Goal: Information Seeking & Learning: Learn about a topic

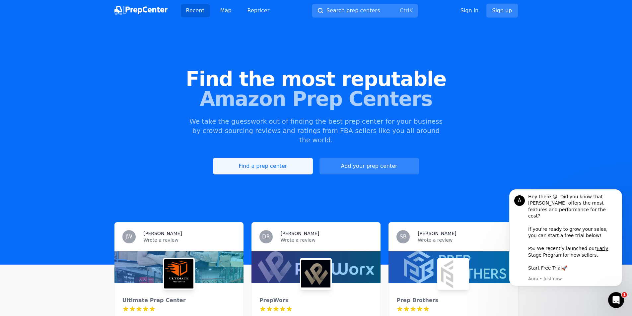
click at [289, 158] on link "Find a prep center" at bounding box center [262, 166] width 99 height 17
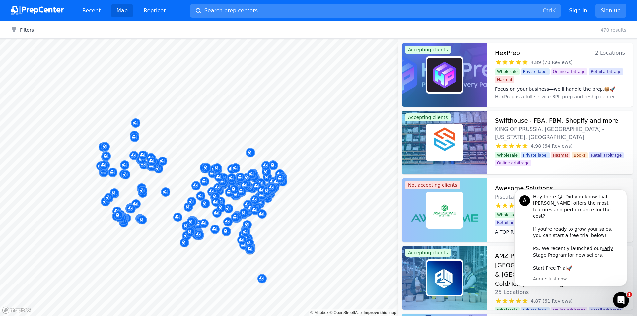
click at [488, 11] on button "Search prep centers Ctrl K" at bounding box center [375, 11] width 371 height 14
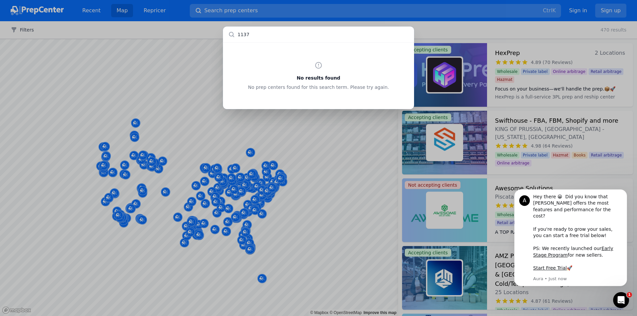
type input "11378"
click at [360, 180] on div "No results found No prep centers found for this search term. Please try again." at bounding box center [318, 158] width 637 height 316
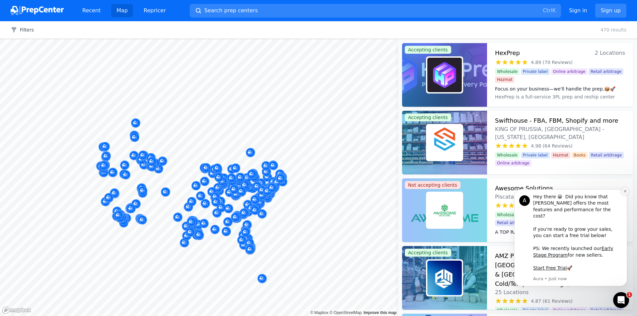
click at [624, 196] on button "Dismiss notification" at bounding box center [624, 191] width 9 height 9
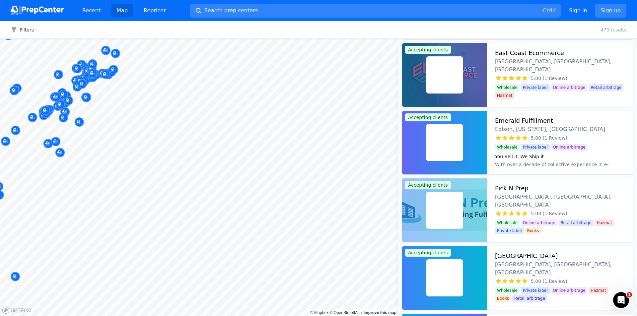
scroll to position [271, 0]
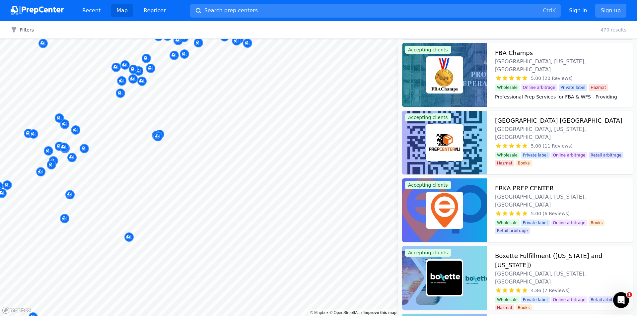
drag, startPoint x: 285, startPoint y: 113, endPoint x: 285, endPoint y: 195, distance: 82.2
click at [285, 195] on body "Recent Map Repricer Search prep centers Ctrl K Open main menu Sign in Sign up F…" at bounding box center [318, 158] width 637 height 316
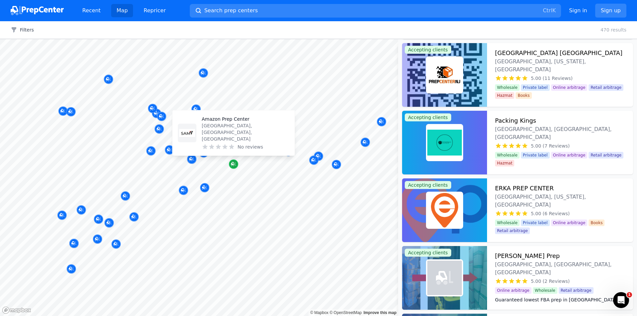
click at [234, 167] on div "Map marker" at bounding box center [233, 163] width 9 height 9
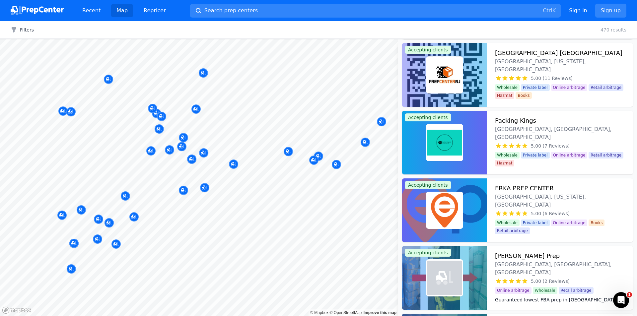
click at [235, 162] on div at bounding box center [280, 161] width 127 height 5
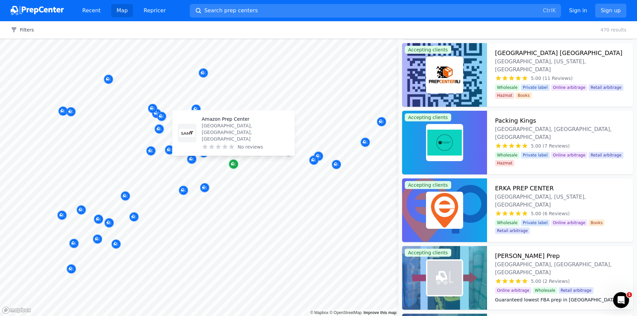
click at [234, 166] on icon "Map marker" at bounding box center [233, 164] width 5 height 4
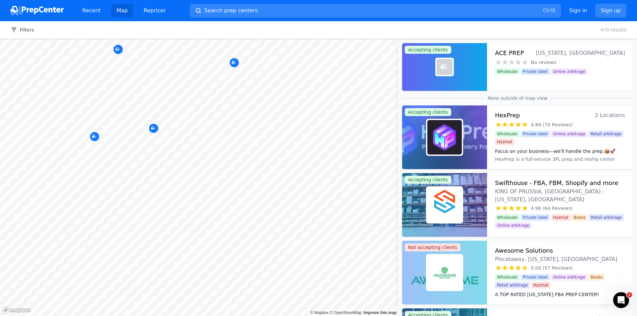
click at [241, 236] on body "Recent Map Repricer Search prep centers Ctrl K Open main menu Sign in Sign up F…" at bounding box center [318, 158] width 637 height 316
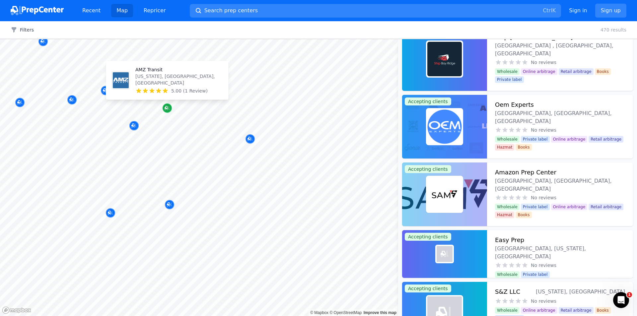
click at [166, 109] on icon "Map marker" at bounding box center [166, 108] width 5 height 7
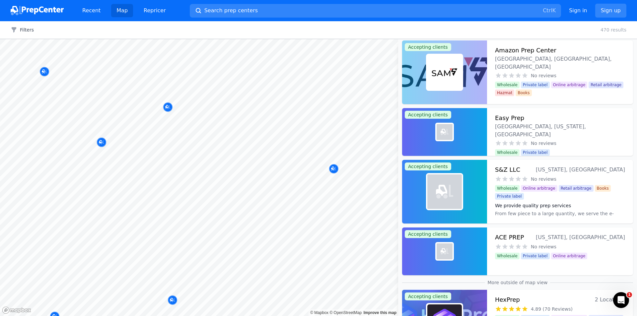
scroll to position [105, 0]
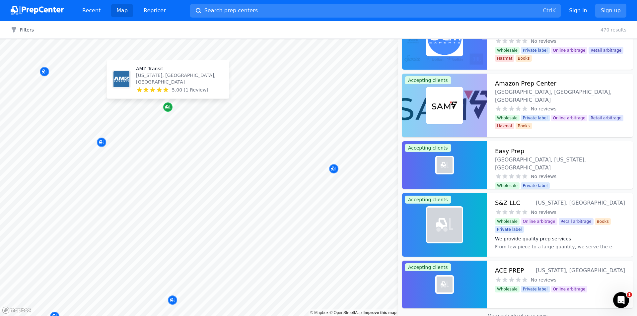
click at [165, 106] on icon "Map marker" at bounding box center [166, 106] width 3 height 3
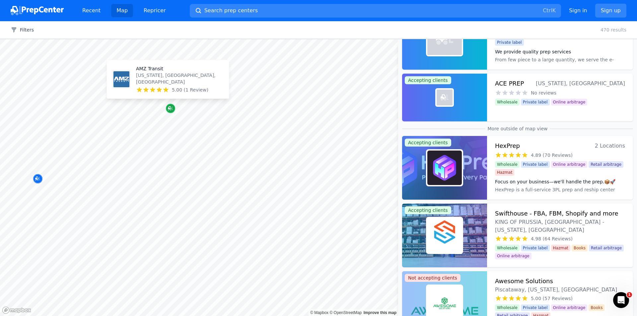
scroll to position [0, 0]
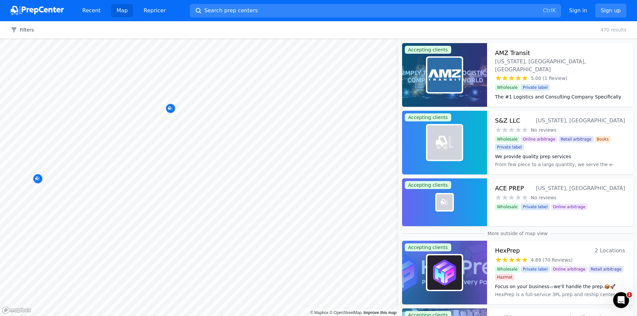
click at [247, 106] on body "Recent Map Repricer Search prep centers Ctrl K Open main menu Sign in Sign up F…" at bounding box center [318, 158] width 637 height 316
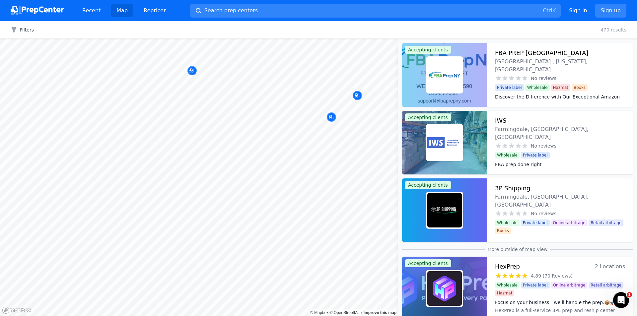
click at [193, 214] on body "Recent Map Repricer Search prep centers Ctrl K Open main menu Sign in Sign up F…" at bounding box center [318, 158] width 637 height 316
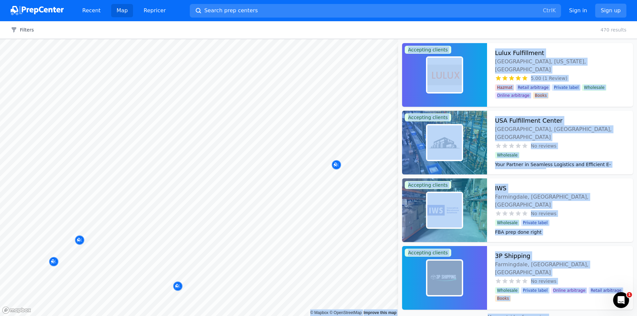
drag, startPoint x: 338, startPoint y: 195, endPoint x: 226, endPoint y: 227, distance: 115.9
click at [226, 227] on body "Recent Map Repricer Search prep centers Ctrl K Open main menu Sign in Sign up F…" at bounding box center [318, 158] width 637 height 316
click at [337, 167] on div at bounding box center [303, 164] width 127 height 5
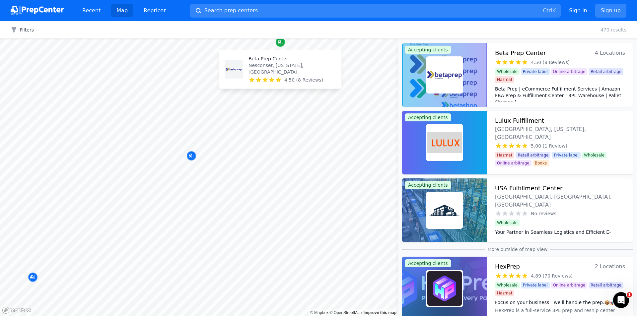
click at [283, 45] on div "Map marker" at bounding box center [280, 41] width 9 height 9
click at [256, 177] on body "Recent Map Repricer Search prep centers Ctrl K Open main menu Sign in Sign up F…" at bounding box center [318, 158] width 637 height 316
click at [358, 107] on div at bounding box center [331, 109] width 127 height 5
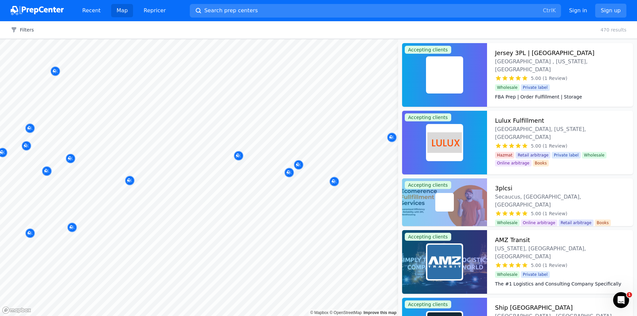
click at [377, 110] on body "Recent Map Repricer Search prep centers Ctrl K Open main menu Sign in Sign up F…" at bounding box center [318, 158] width 637 height 316
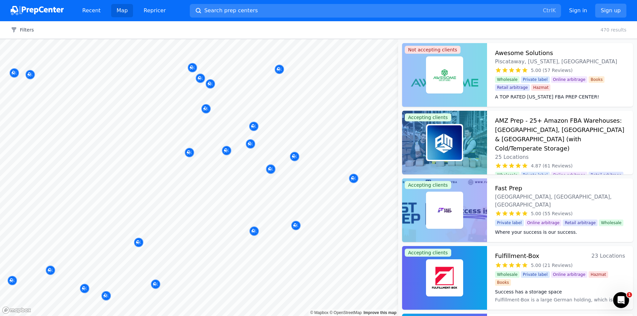
click at [328, 162] on body "Recent Map Repricer Search prep centers Ctrl K Open main menu Sign in Sign up F…" at bounding box center [318, 158] width 637 height 316
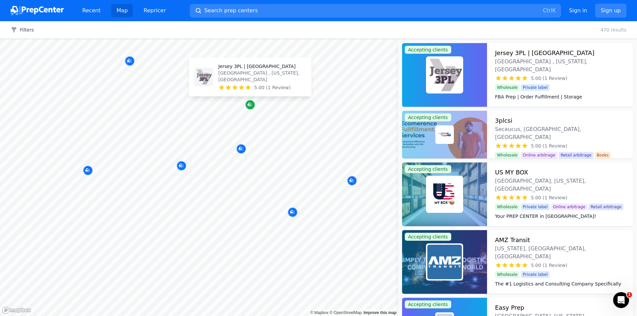
click at [251, 103] on icon "Map marker" at bounding box center [249, 104] width 5 height 7
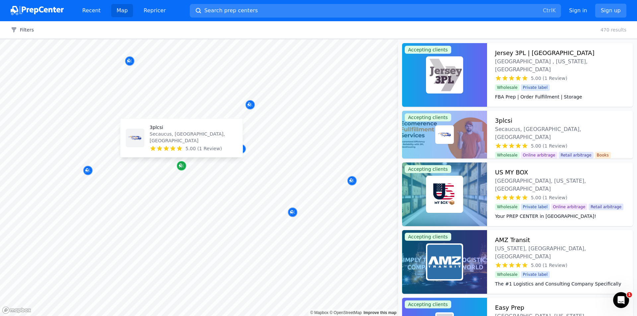
click at [183, 168] on icon "Map marker" at bounding box center [181, 165] width 5 height 7
click at [184, 166] on icon "Map marker" at bounding box center [181, 165] width 5 height 7
click at [183, 167] on icon "Map marker" at bounding box center [181, 166] width 5 height 4
click at [273, 193] on body "Recent Map Repricer Search prep centers Ctrl K Open main menu Sign in Sign up F…" at bounding box center [318, 158] width 637 height 316
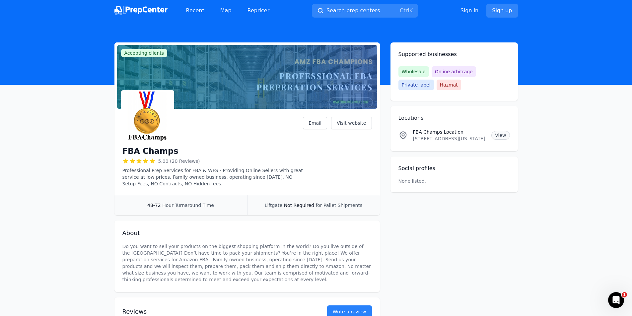
click at [501, 135] on link "View" at bounding box center [500, 135] width 18 height 9
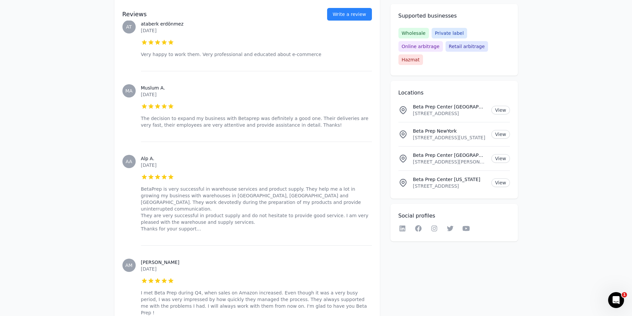
scroll to position [610, 0]
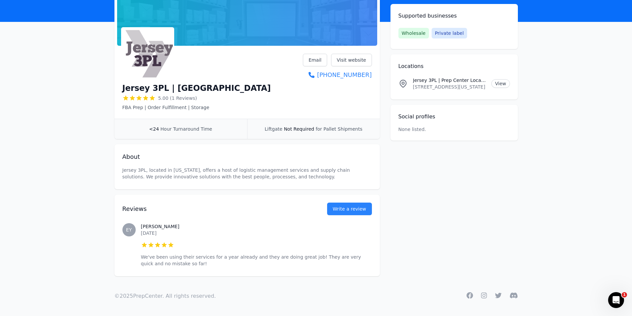
scroll to position [30, 0]
